Goal: Check status: Check status

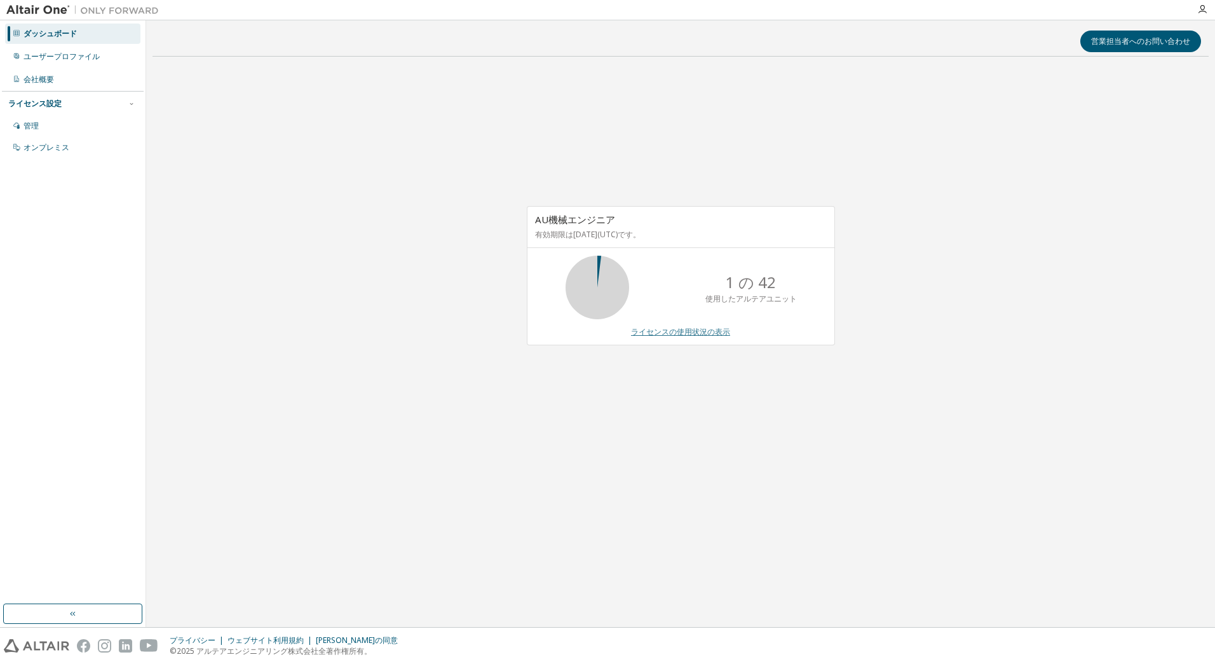
click at [698, 331] on link "ライセンスの使用状況の表示" at bounding box center [680, 331] width 99 height 11
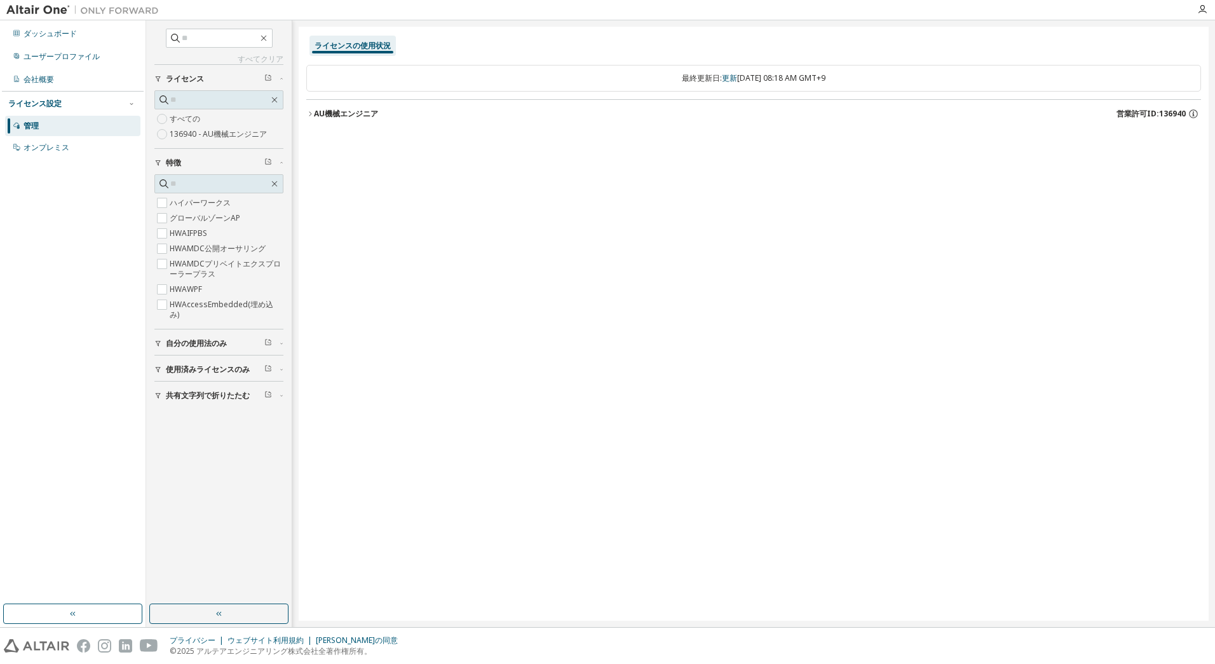
click at [185, 342] on span "自分の使用法のみ" at bounding box center [196, 343] width 61 height 10
click at [360, 114] on font "AU機械エンジニア" at bounding box center [346, 113] width 64 height 11
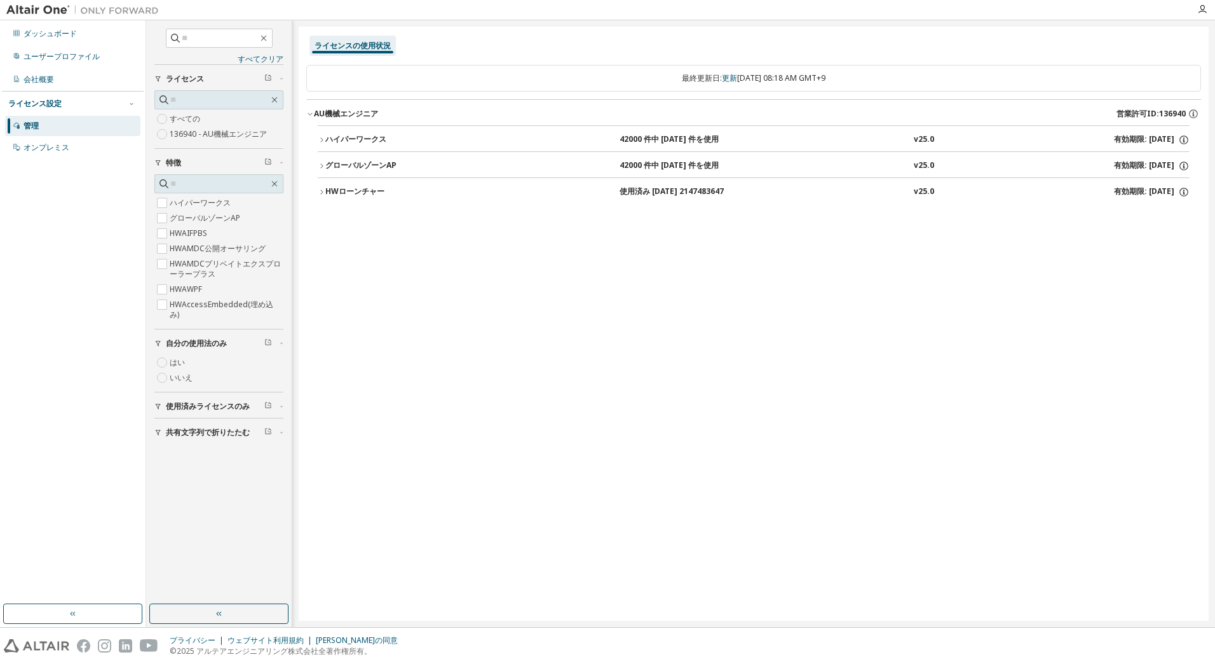
click at [355, 191] on div "HWローンチャー" at bounding box center [382, 191] width 114 height 11
